Goal: Use online tool/utility: Use online tool/utility

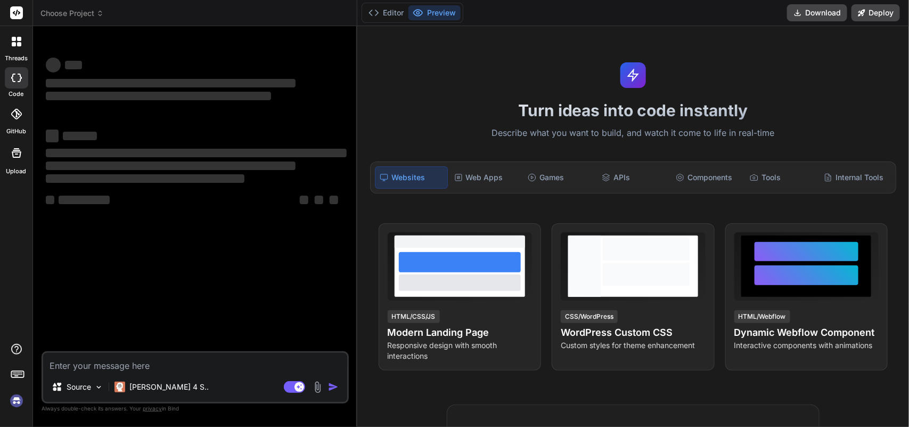
click at [6, 80] on div at bounding box center [16, 77] width 23 height 21
click at [187, 366] on textarea at bounding box center [195, 362] width 304 height 19
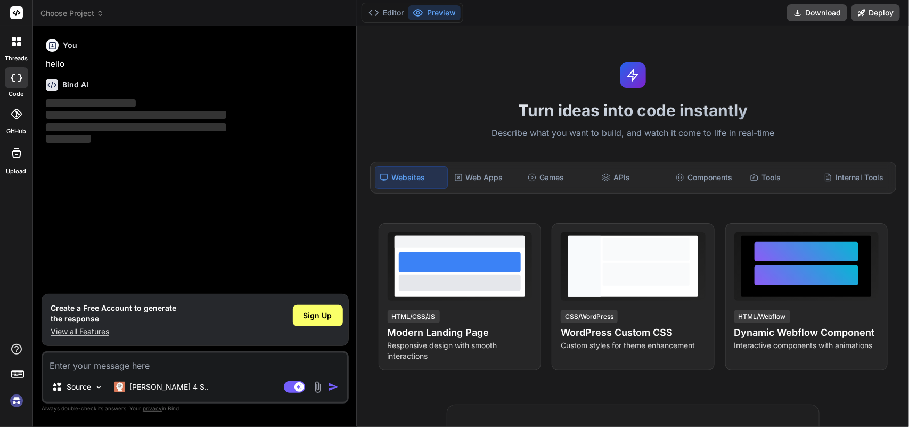
click at [107, 365] on textarea at bounding box center [195, 362] width 304 height 19
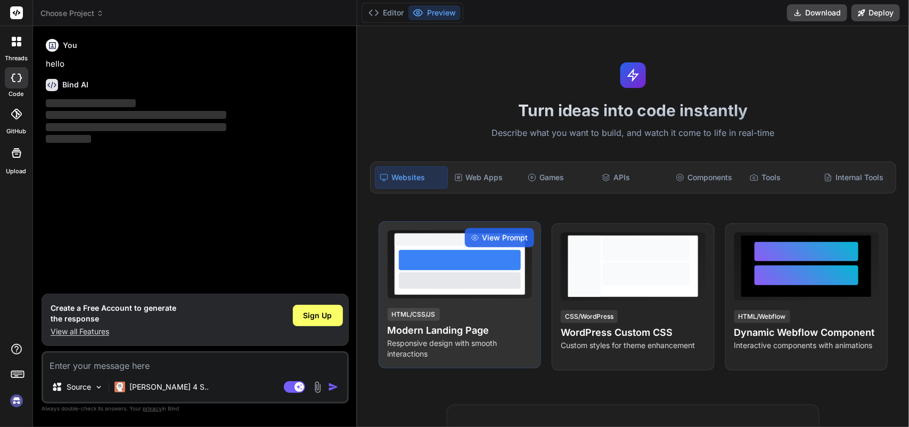
click at [437, 273] on div at bounding box center [459, 280] width 121 height 16
click at [497, 235] on span "View Prompt" at bounding box center [505, 237] width 46 height 11
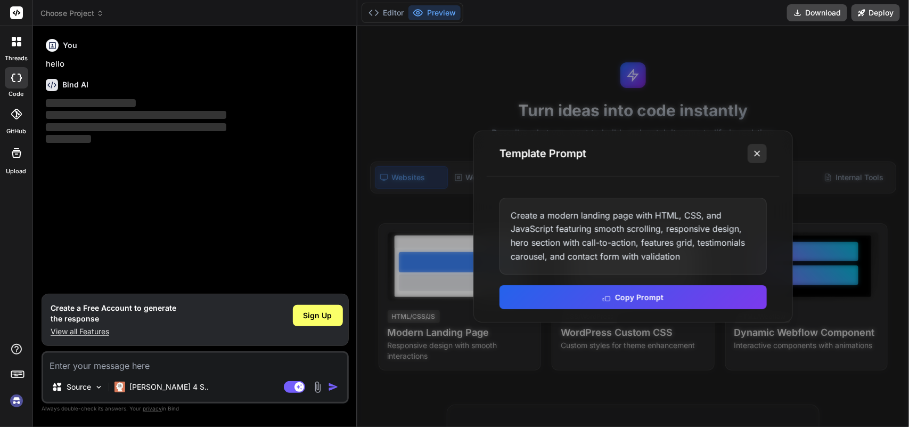
click at [756, 150] on icon at bounding box center [757, 153] width 11 height 11
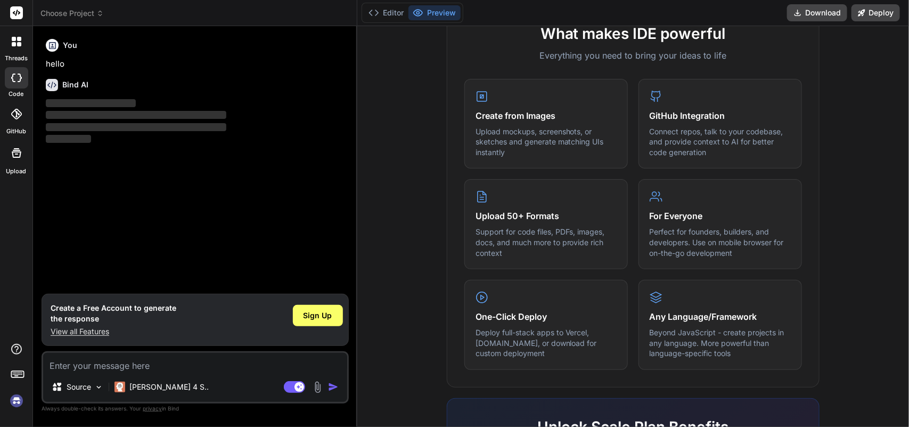
scroll to position [200, 0]
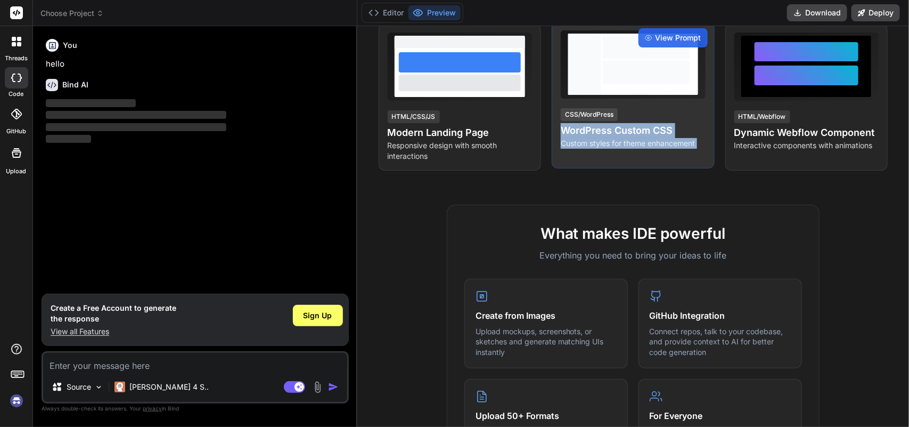
drag, startPoint x: 810, startPoint y: 86, endPoint x: 619, endPoint y: 102, distance: 191.4
click at [619, 102] on div "View Prompt HTML/CSS/JS Modern Landing Page Responsive design with smooth inter…" at bounding box center [633, 96] width 509 height 147
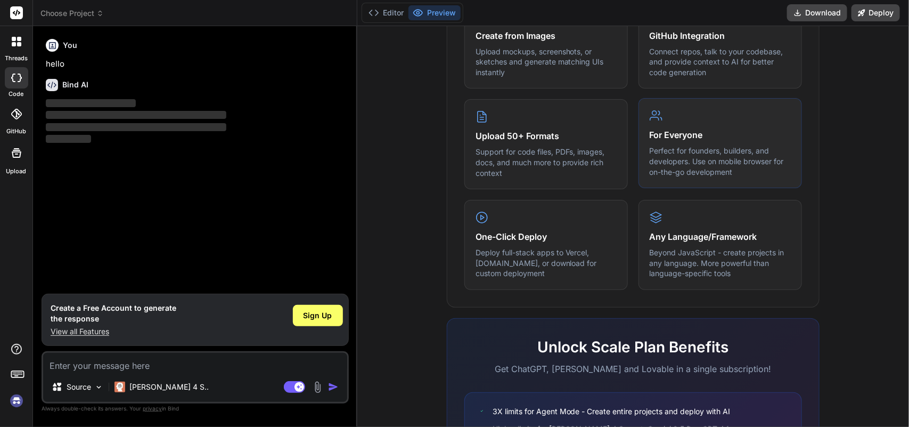
scroll to position [602, 0]
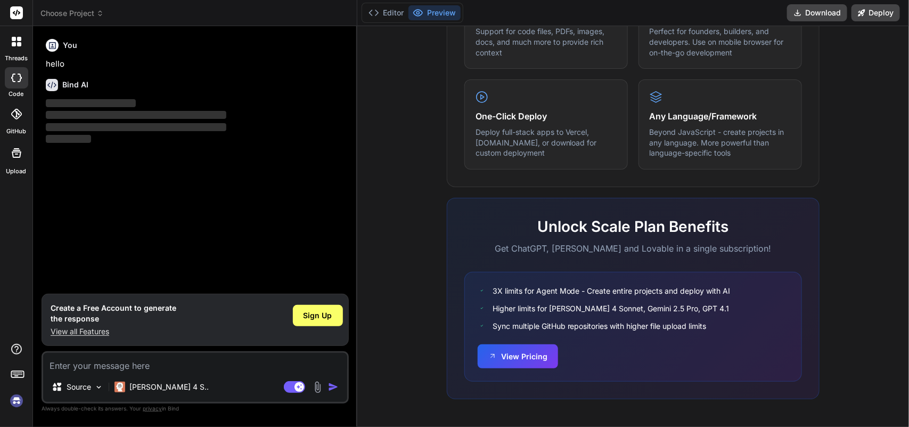
click at [84, 367] on textarea at bounding box center [195, 362] width 304 height 19
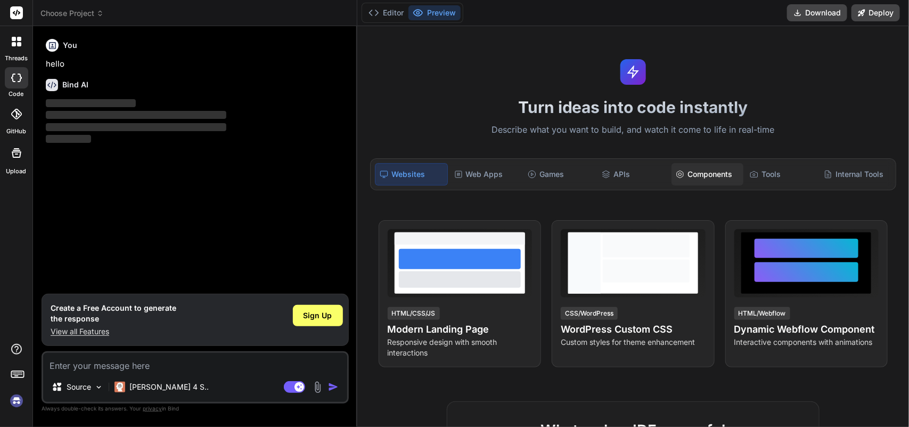
scroll to position [0, 0]
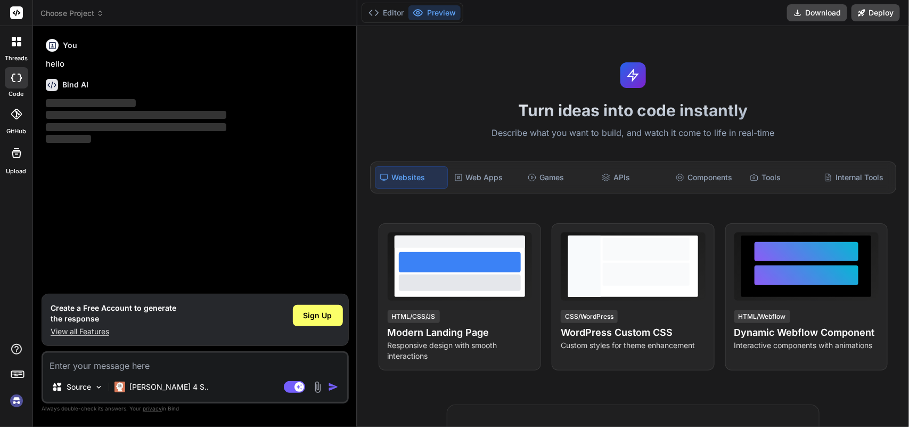
click at [96, 363] on textarea at bounding box center [195, 362] width 304 height 19
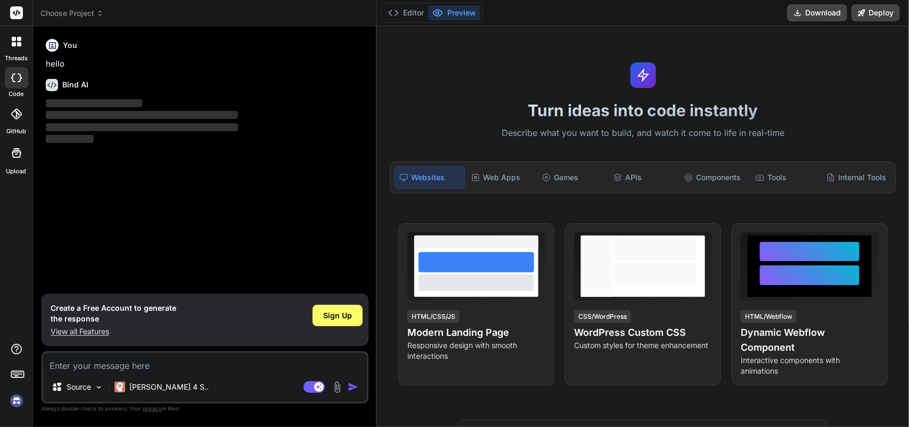
type textarea "x"
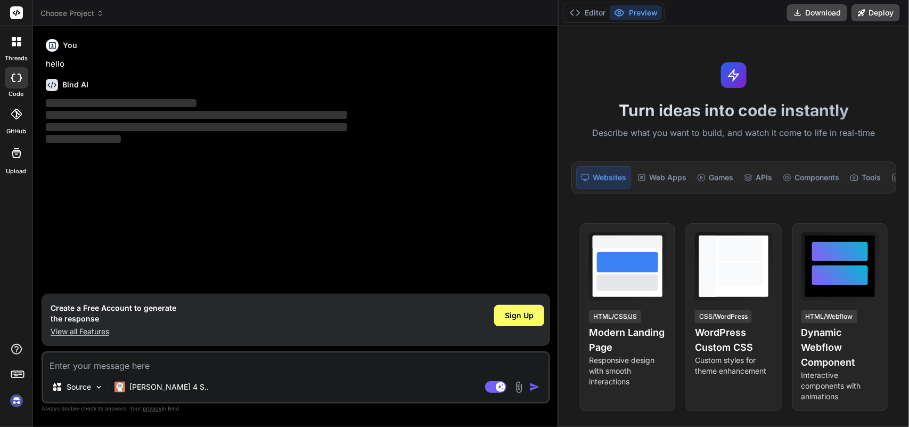
drag, startPoint x: 356, startPoint y: 115, endPoint x: 730, endPoint y: 115, distance: 374.0
click at [730, 115] on div "threads code GitHub Upload Choose Project Created with Pixso. Bind AI Web Searc…" at bounding box center [454, 213] width 909 height 427
click at [153, 368] on textarea at bounding box center [296, 362] width 506 height 19
type textarea "b"
type textarea "x"
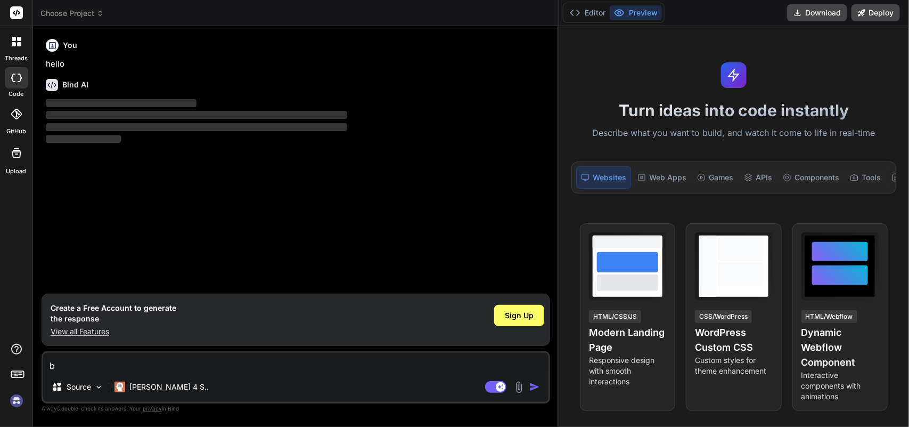
type textarea "bo"
type textarea "x"
type textarea "boo"
type textarea "x"
type textarea "boor"
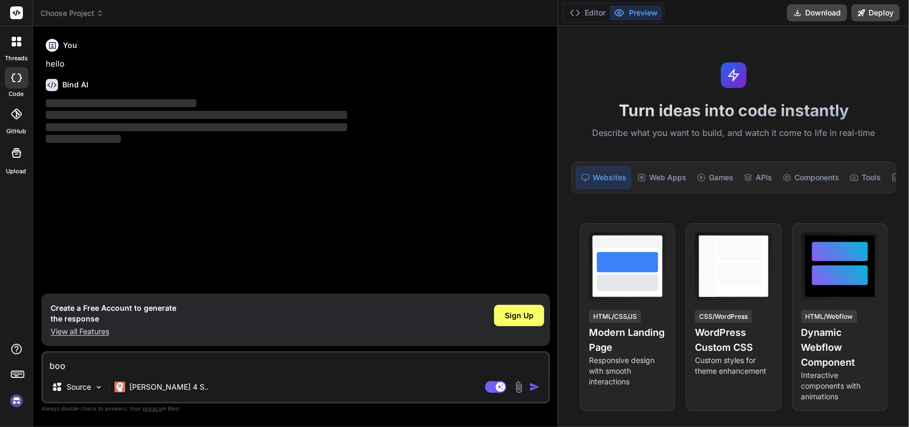
type textarea "x"
type textarea "boors"
type textarea "x"
type textarea "boorst"
type textarea "x"
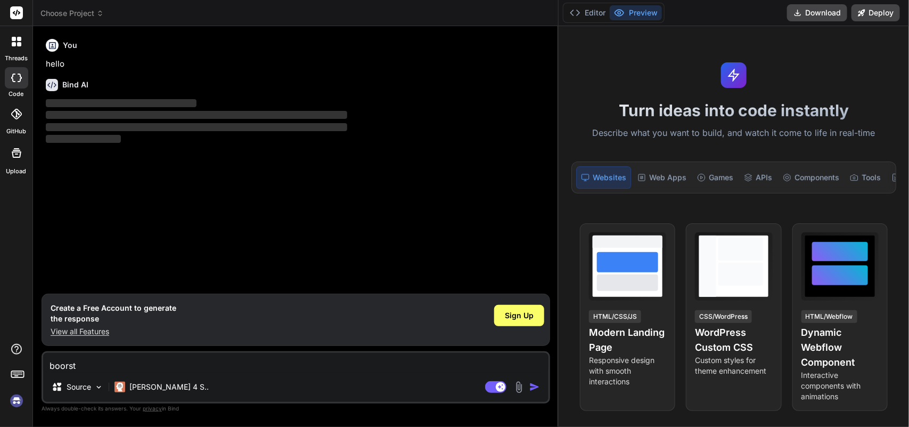
type textarea "boorstr"
type textarea "x"
type textarea "boorstra"
type textarea "x"
type textarea "boorstrap"
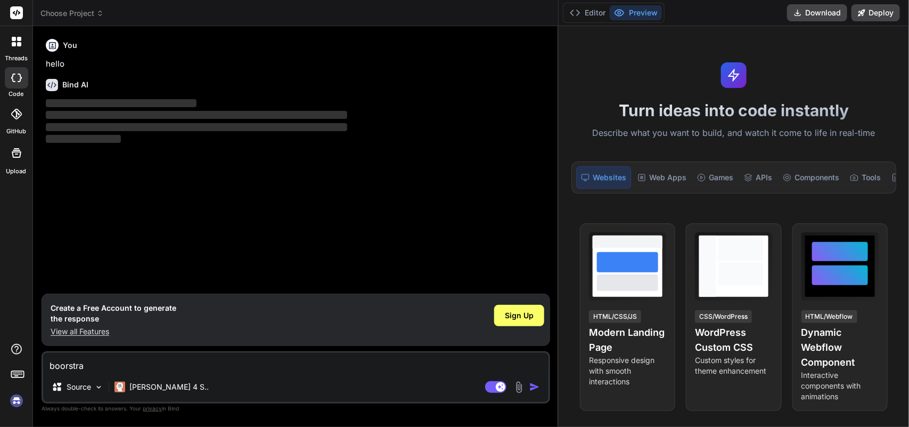
type textarea "x"
type textarea "boorstrap"
type textarea "x"
type textarea "boorstrap c"
type textarea "x"
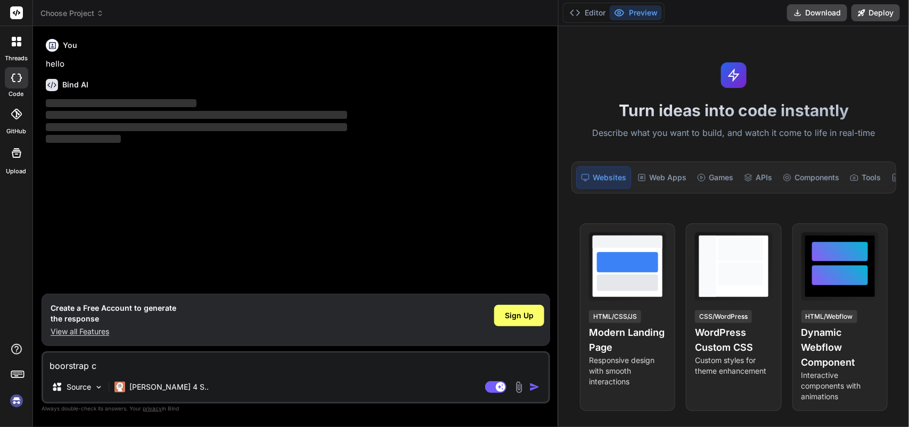
type textarea "boorstrap cl"
type textarea "x"
type textarea "boorstrap cla"
type textarea "x"
type textarea "boorstrap clas"
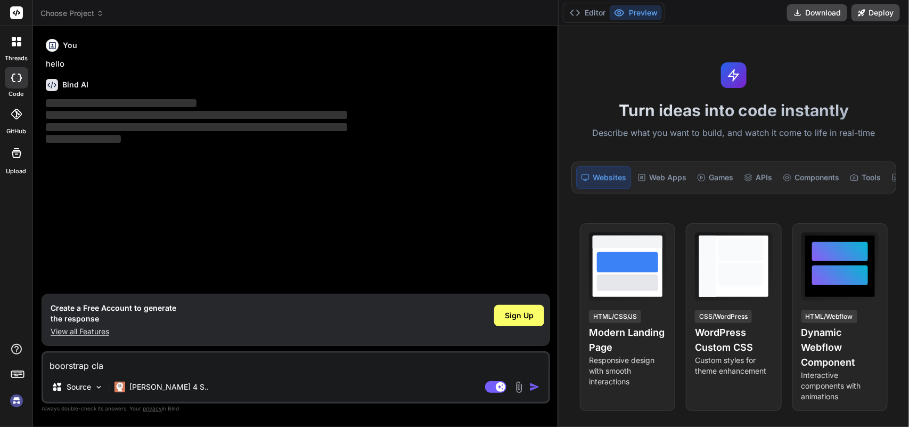
type textarea "x"
type textarea "boorstrap class"
type textarea "x"
type textarea "boorstrap class"
type textarea "x"
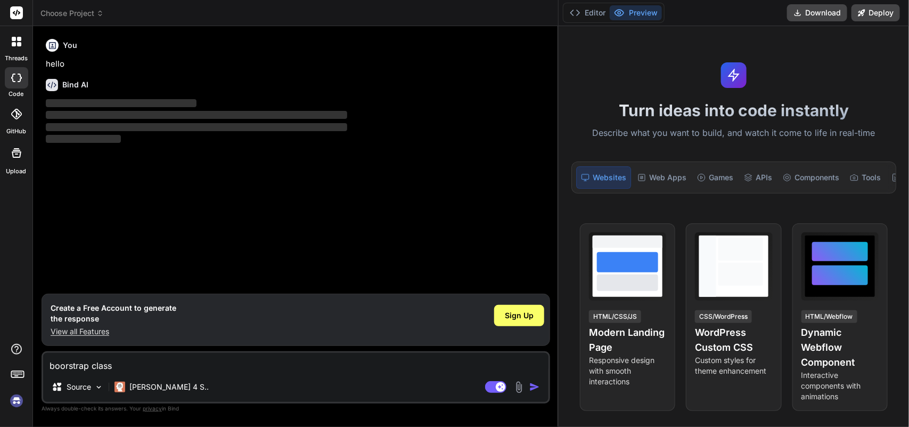
type textarea "boorstrap class r"
type textarea "x"
type textarea "boorstrap class ro"
type textarea "x"
type textarea "boorstrap class row"
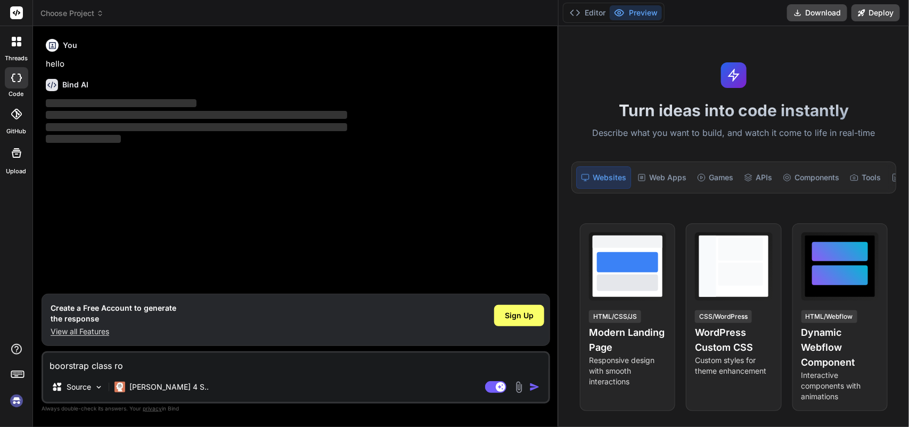
type textarea "x"
type textarea "boorstrap class row"
type textarea "x"
type textarea "boorstrap class row o"
type textarea "x"
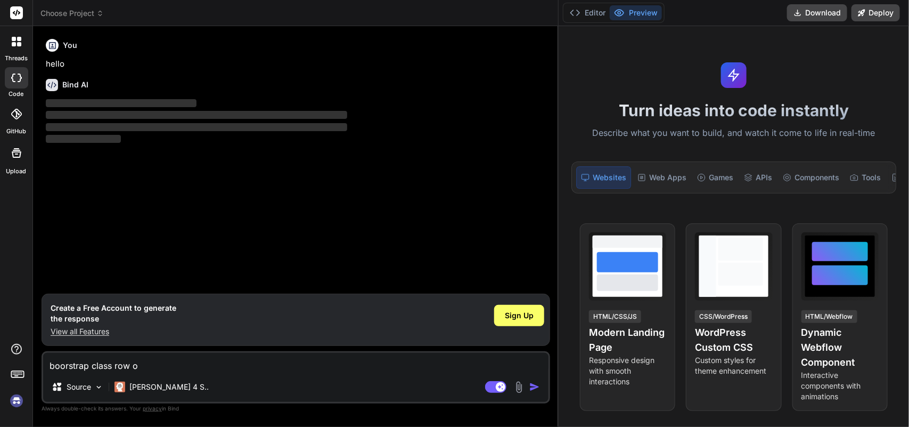
type textarea "boorstrap class row or"
type textarea "x"
type textarea "boorstrap class row or"
type textarea "x"
type textarea "boorstrap class row or c"
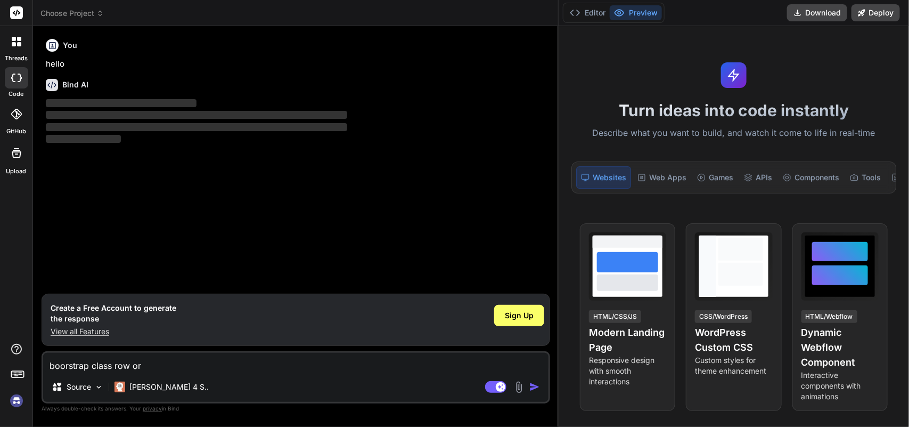
type textarea "x"
type textarea "boorstrap class row or co"
type textarea "x"
type textarea "boorstrap class row or col"
type textarea "x"
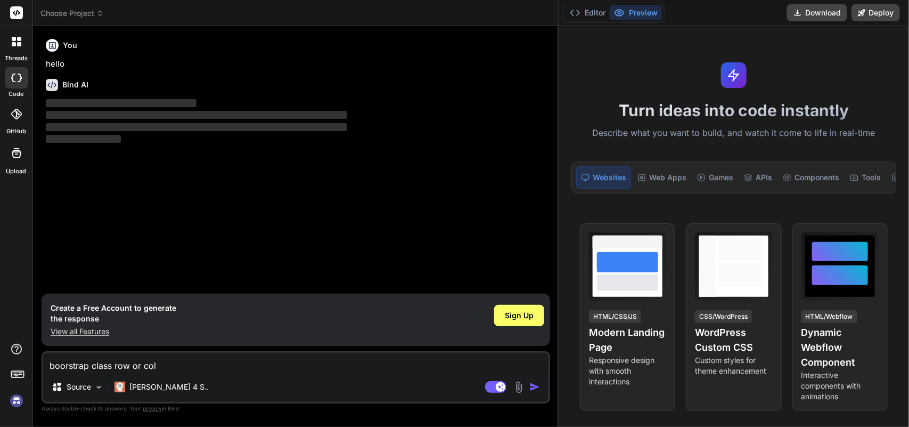
type textarea "boorstrap class row or col-"
type textarea "x"
type textarea "boorstrap class row or col-m"
type textarea "x"
type textarea "boorstrap class row or col-md"
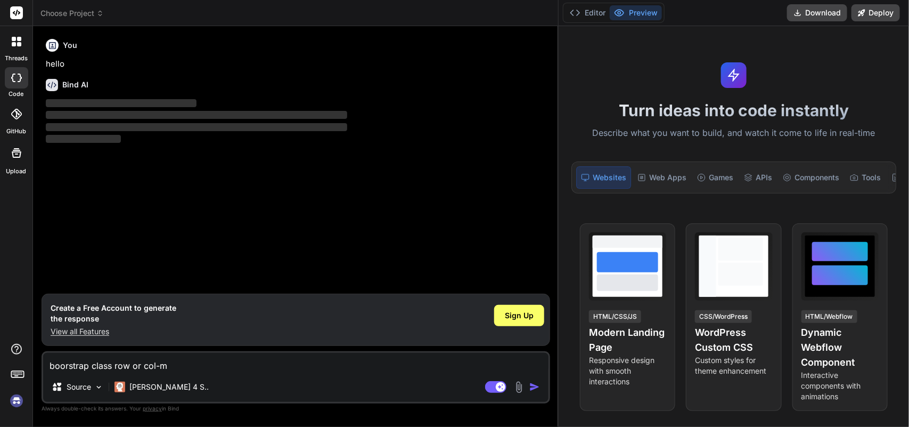
type textarea "x"
type textarea "boorstrap class row or col-md-"
type textarea "x"
type textarea "boorstrap class row or col-md-4"
type textarea "x"
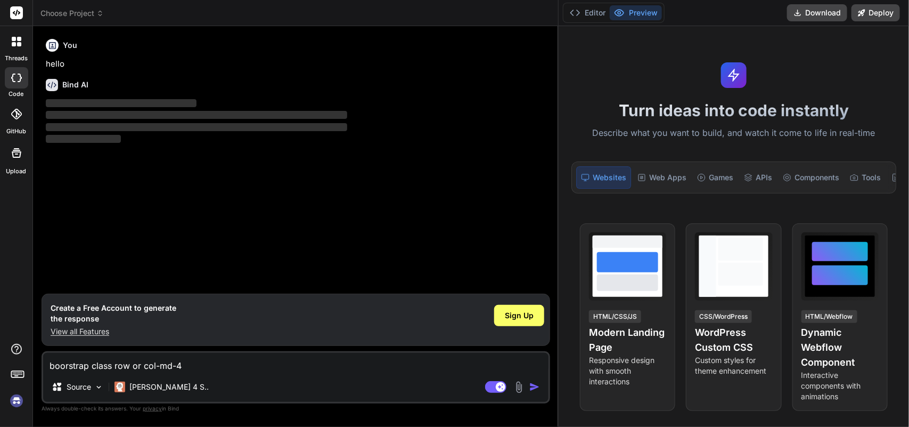
type textarea "boorstrap class row or col-md-4"
type textarea "x"
type textarea "boorstrap class row or col-md-4 a"
type textarea "x"
type textarea "boorstrap class row or col-md-4 ar"
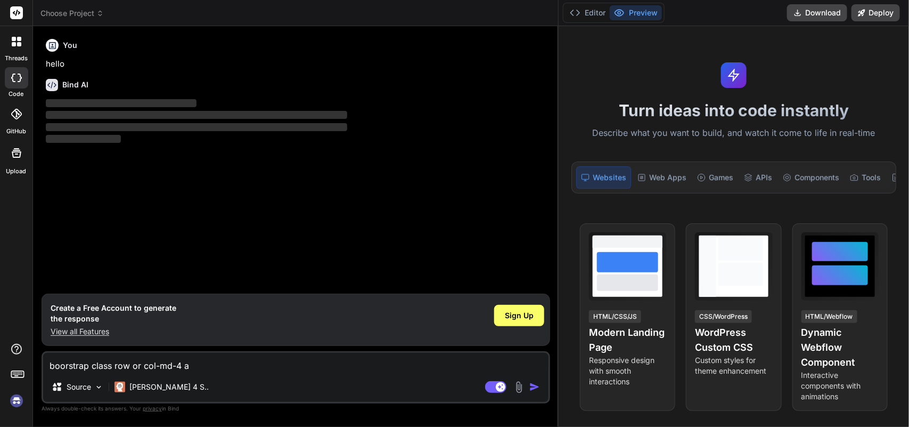
type textarea "x"
type textarea "boorstrap class row or col-md-4 are"
type textarea "x"
type textarea "boorstrap class row or col-md-4 are"
type textarea "x"
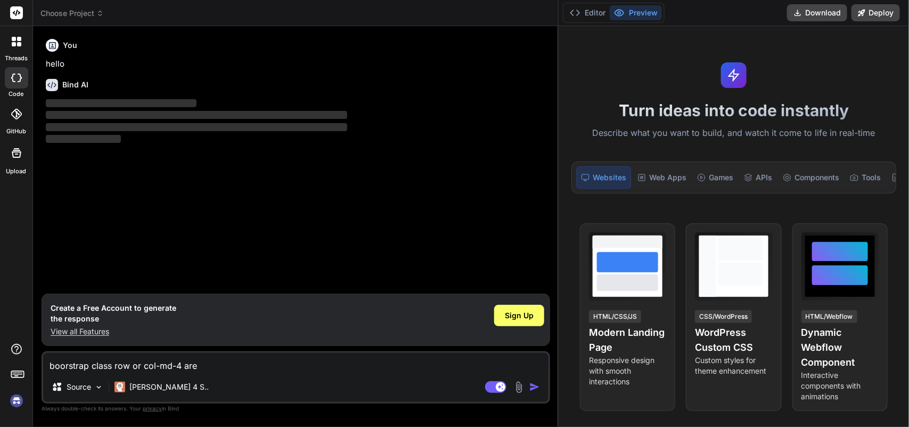
type textarea "boorstrap class row or col-md-4 are n"
type textarea "x"
type textarea "boorstrap class row or col-md-4 are no"
type textarea "x"
type textarea "boorstrap class row or col-md-4 are not"
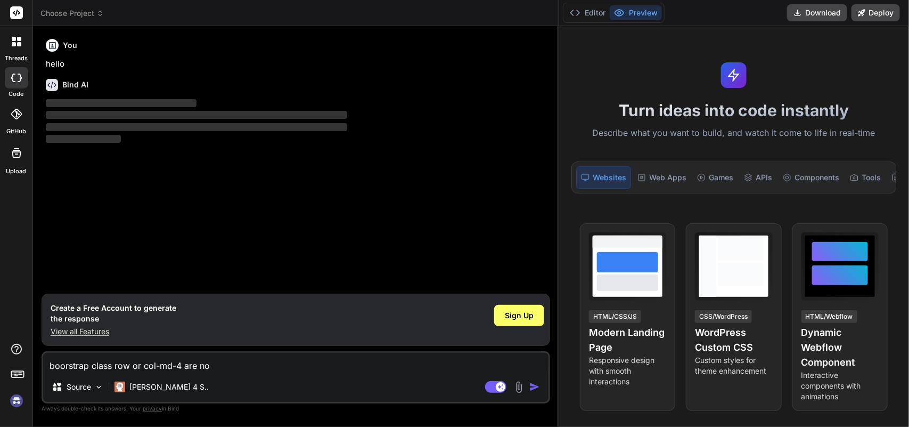
type textarea "x"
type textarea "boorstrap class row or col-md-4 are not"
type textarea "x"
type textarea "boorstrap class row or col-md-4 are not w"
type textarea "x"
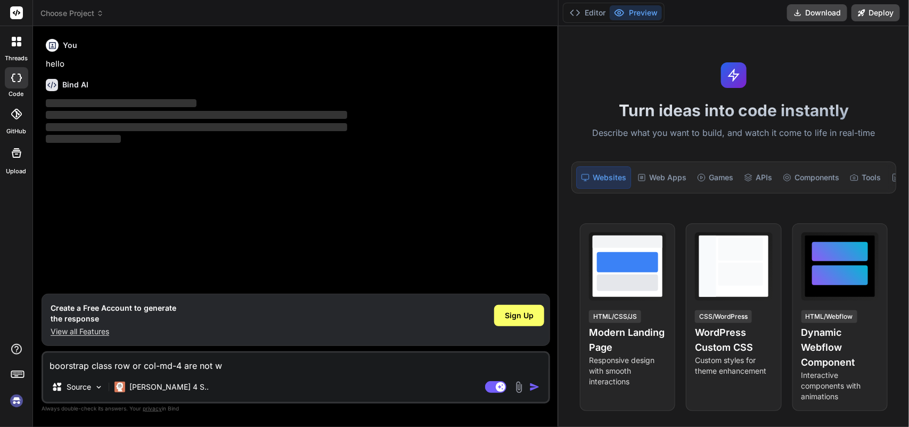
type textarea "boorstrap class row or col-md-4 are not wo"
type textarea "x"
type textarea "boorstrap class row or col-md-4 are not wor"
type textarea "x"
type textarea "boorstrap class row or col-md-4 are not wori"
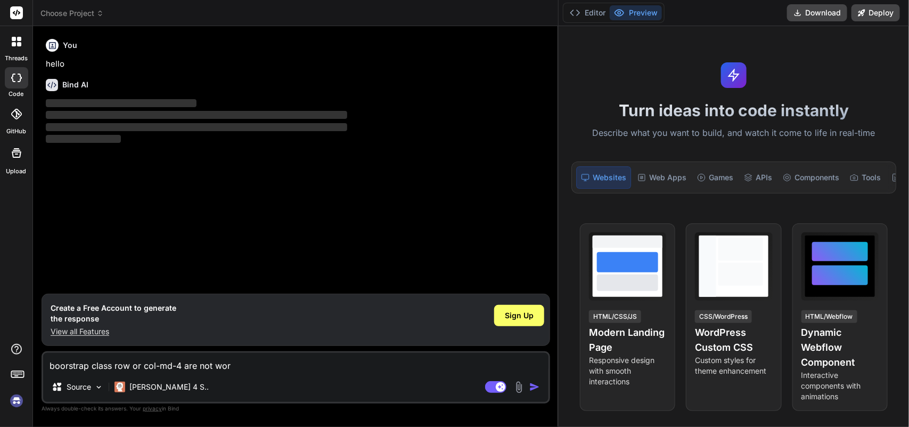
type textarea "x"
type textarea "boorstrap class row or col-md-4 are not worin"
type textarea "x"
type textarea "boorstrap class row or col-md-4 are not woring"
type textarea "x"
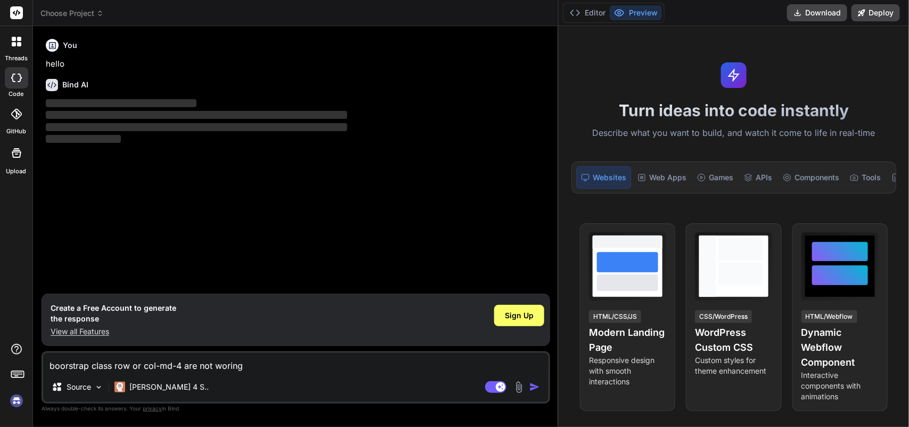
type textarea "boorstrap class row or col-md-4 are not woring"
type textarea "x"
type textarea "boorstrap class row or col-md-4 are not woring"
type textarea "x"
type textarea "boorstrap class row or col-md-4 are not worin"
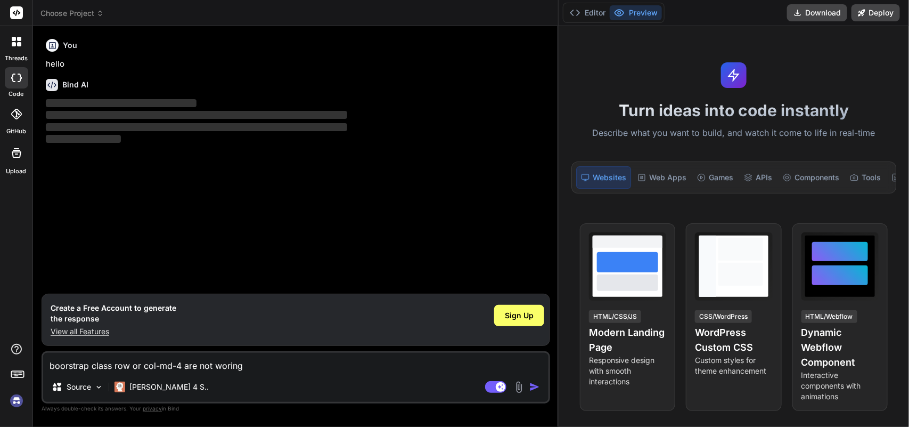
type textarea "x"
type textarea "boorstrap class row or col-md-4 are not wori"
type textarea "x"
type textarea "boorstrap class row or col-md-4 are not wor"
type textarea "x"
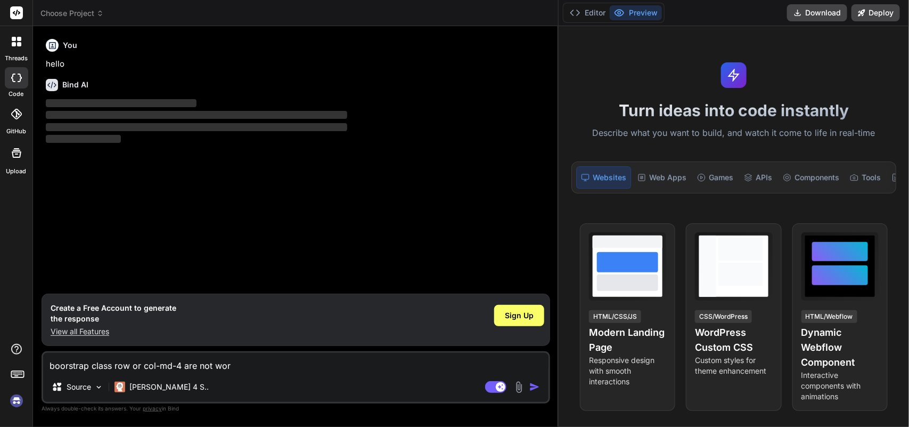
type textarea "boorstrap class row or col-md-4 are not work"
type textarea "x"
type textarea "boorstrap class row or col-md-4 are not worki"
type textarea "x"
type textarea "boorstrap class row or col-md-4 are not workin"
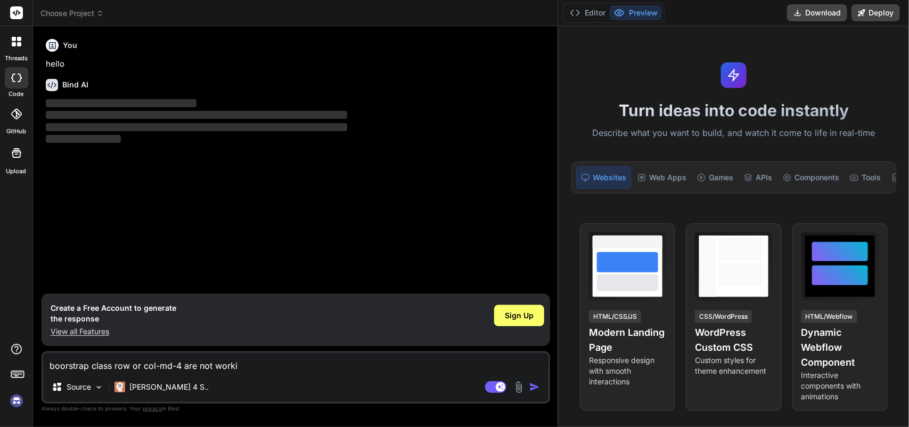
type textarea "x"
type textarea "boorstrap class row or col-md-4 are not working"
type textarea "x"
type textarea "boorstrap class row or col-md-4 are not working"
type textarea "x"
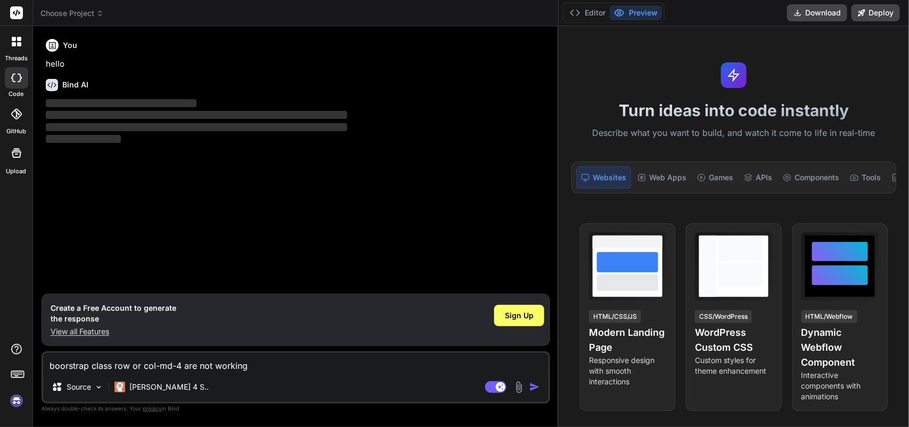
type textarea "boorstrap class row or col-md-4 are not working i"
type textarea "x"
type textarea "boorstrap class row or col-md-4 are not working in"
type textarea "x"
type textarea "boorstrap class row or col-md-4 are not working in"
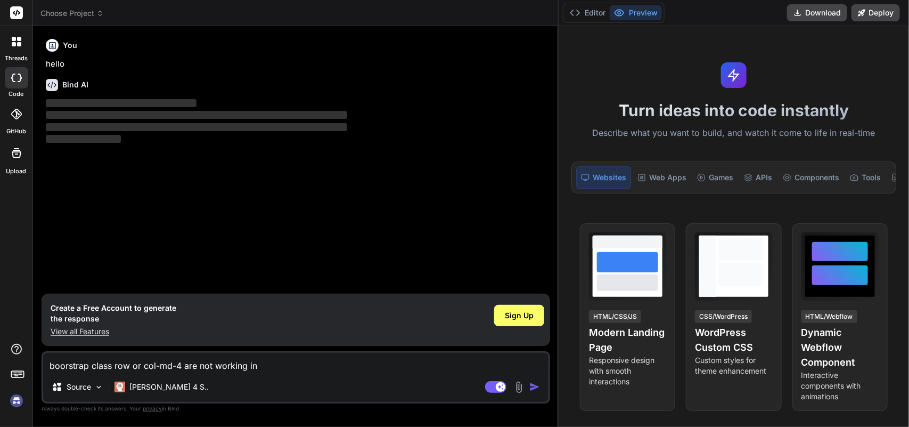
type textarea "x"
type textarea "boorstrap class row or col-md-4 are not working in p"
type textarea "x"
type textarea "boorstrap class row or col-md-4 are not working in pd"
type textarea "x"
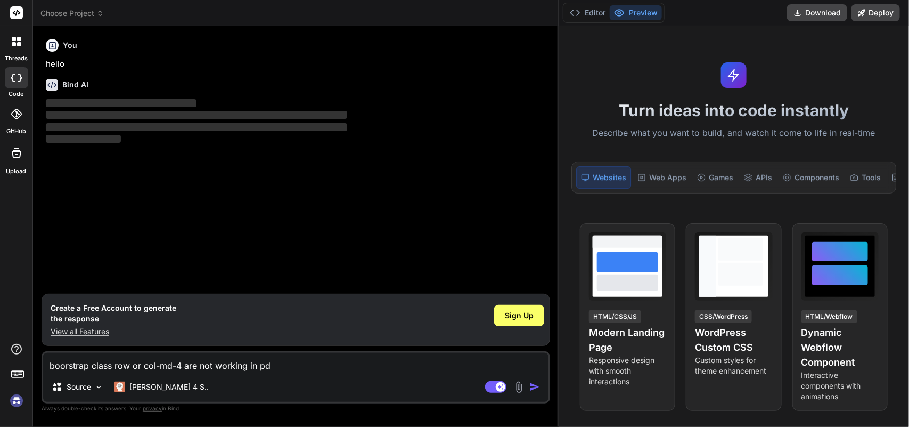
type textarea "boorstrap class row or col-md-4 are not working in pdf"
type textarea "x"
type textarea "boorstrap class row or col-md-4 are not working in gpdf"
type textarea "x"
type textarea "boorstrap class row or col-md-4 are not working in gepdf"
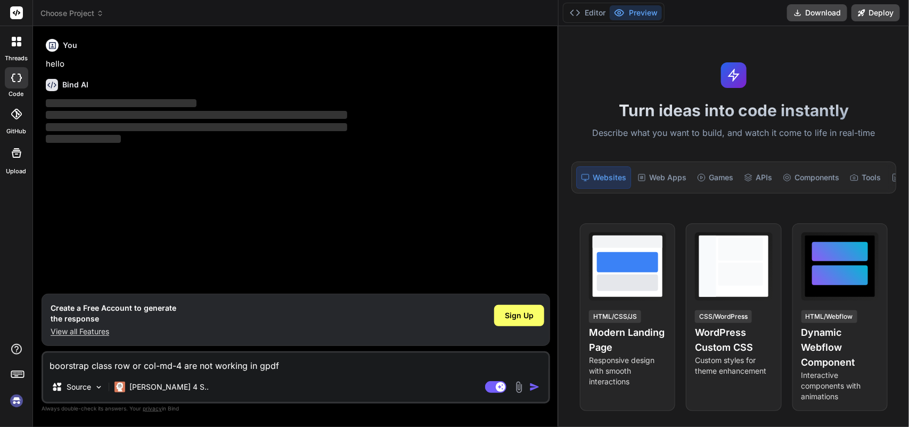
type textarea "x"
type textarea "boorstrap class row or col-md-4 are not working in genpdf"
type textarea "x"
type textarea "boorstrap class row or col-md-4 are not working in genrpdf"
type textarea "x"
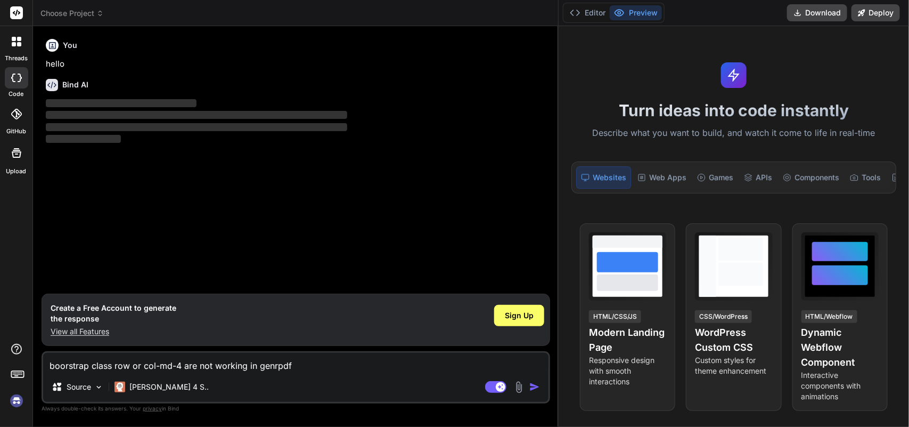
type textarea "boorstrap class row or col-md-4 are not working in genpdf"
type textarea "x"
type textarea "boorstrap class row or col-md-4 are not working in genepdf"
type textarea "x"
type textarea "boorstrap class row or col-md-4 are not working in generpdf"
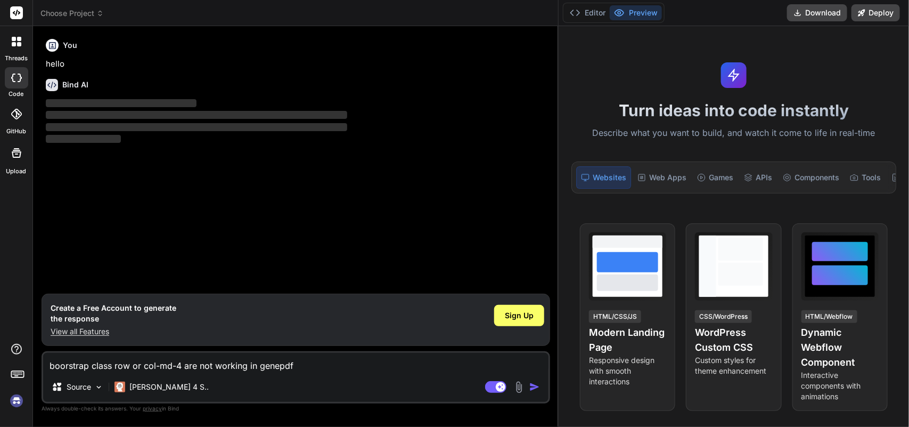
type textarea "x"
type textarea "boorstrap class row or col-md-4 are not working in generapdf"
type textarea "x"
type textarea "boorstrap class row or col-md-4 are not working in generatpdf"
type textarea "x"
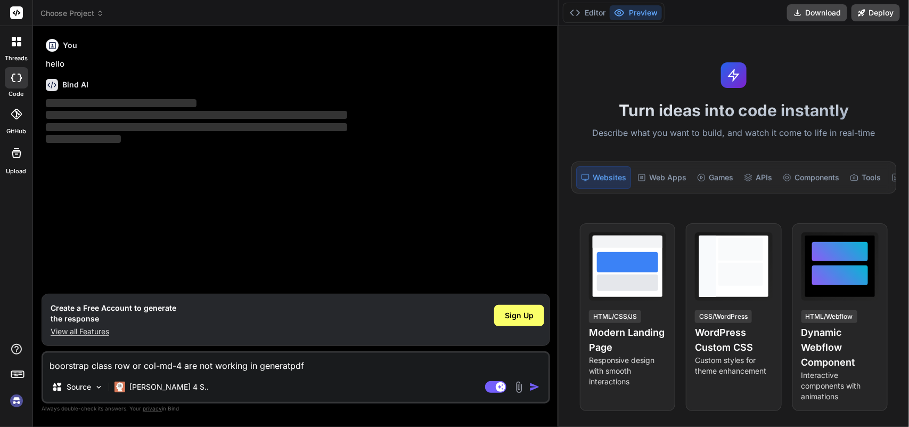
type textarea "boorstrap class row or col-md-4 are not working in generatepdf"
type textarea "x"
type textarea "boorstrap class row or col-md-4 are not working in generatedpdf"
type textarea "x"
type textarea "boorstrap class row or col-md-4 are not working in generated pdf"
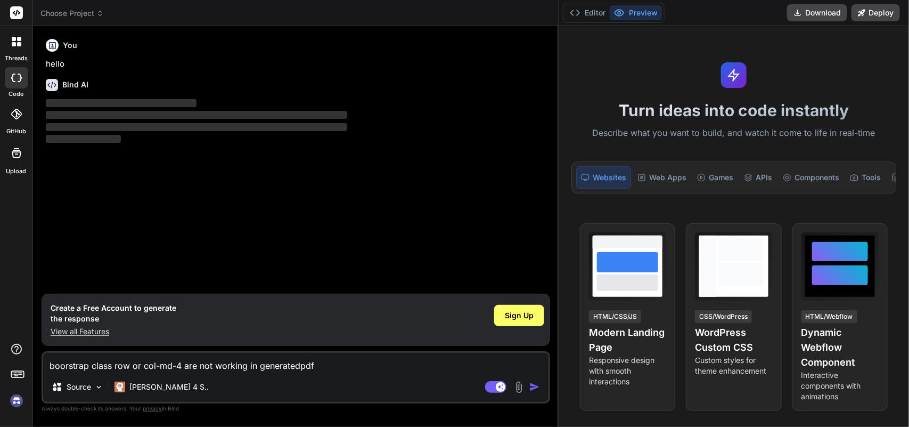
type textarea "x"
type textarea "boorstrap class row or col-md-4 are not working in generated pdf"
click at [531, 384] on img "button" at bounding box center [535, 386] width 11 height 11
click at [345, 363] on textarea "boorstrap class row or col-md-4 are not working in generated pdf" at bounding box center [296, 362] width 506 height 19
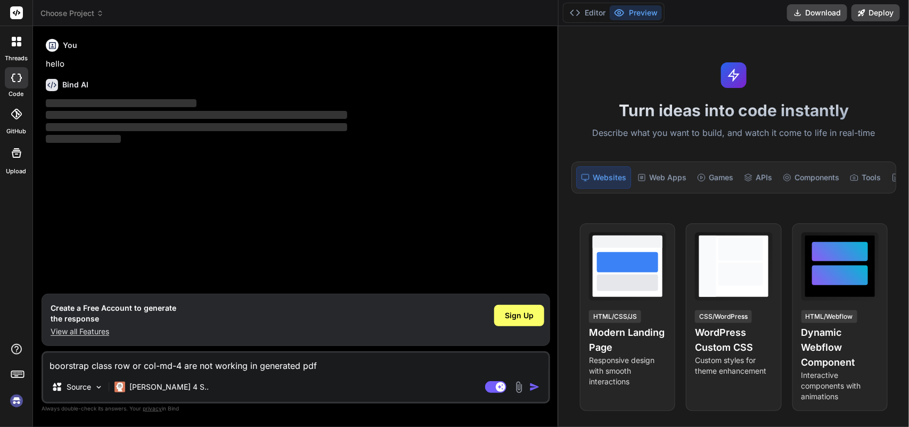
click at [345, 363] on textarea "boorstrap class row or col-md-4 are not working in generated pdf" at bounding box center [296, 362] width 506 height 19
click at [189, 369] on textarea "boorstrap class row or col-md-4 are not working in generated pdf" at bounding box center [296, 362] width 506 height 19
click at [541, 389] on button "button" at bounding box center [537, 386] width 15 height 11
click at [536, 389] on img "button" at bounding box center [535, 386] width 11 height 11
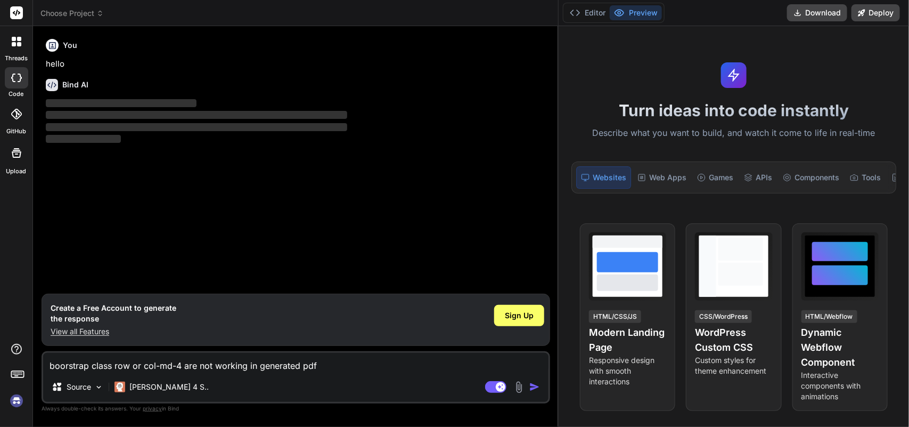
click at [536, 389] on img "button" at bounding box center [535, 386] width 11 height 11
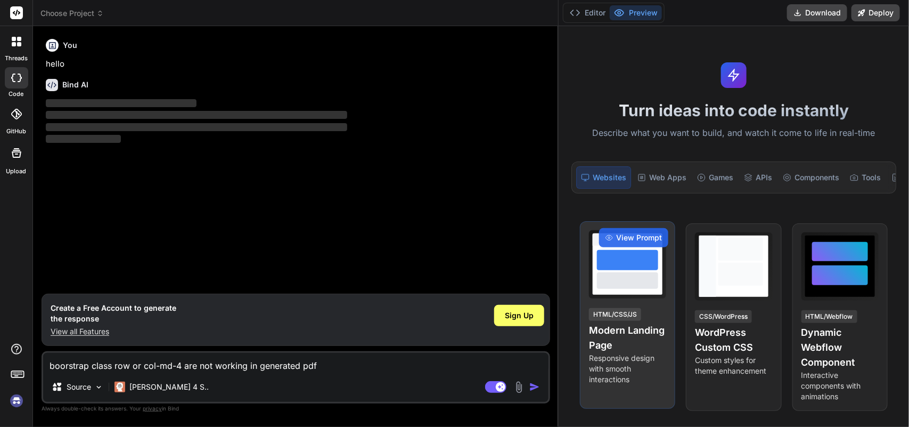
drag, startPoint x: 629, startPoint y: 312, endPoint x: 462, endPoint y: 23, distance: 334.2
click at [624, 295] on div "View Prompt HTML/CSS/JS Modern Landing Page Responsive design with smooth inter…" at bounding box center [627, 315] width 95 height 188
